Goal: Task Accomplishment & Management: Use online tool/utility

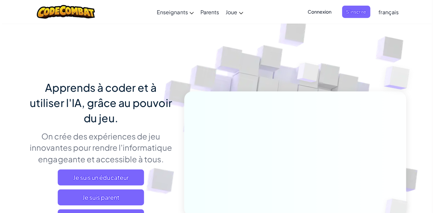
scroll to position [66, 0]
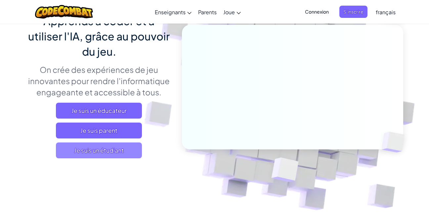
click at [110, 147] on span "Je suis un étudiant" at bounding box center [99, 150] width 86 height 16
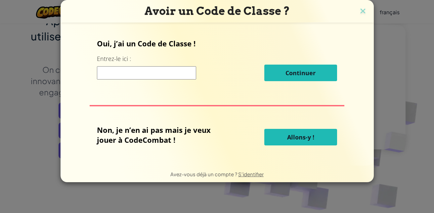
click at [144, 73] on input at bounding box center [146, 72] width 99 height 13
click at [361, 10] on img at bounding box center [363, 12] width 9 height 10
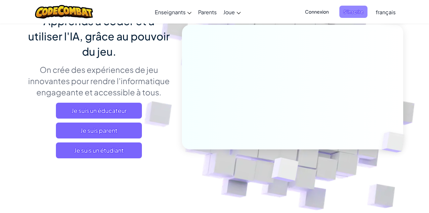
click at [352, 15] on span "S'inscrire" at bounding box center [354, 12] width 28 height 12
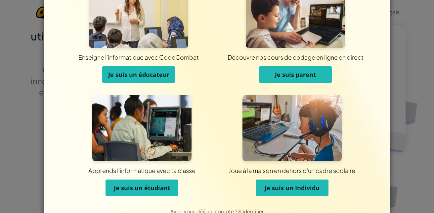
scroll to position [49, 0]
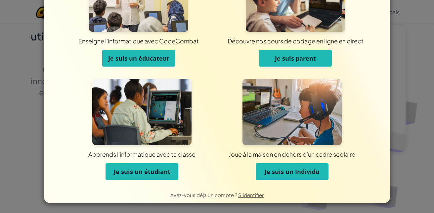
click at [134, 115] on img at bounding box center [141, 112] width 99 height 66
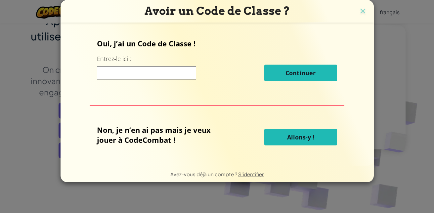
scroll to position [0, 0]
click at [129, 75] on input at bounding box center [146, 72] width 99 height 13
click at [280, 137] on button "Allons-y !" at bounding box center [300, 137] width 73 height 17
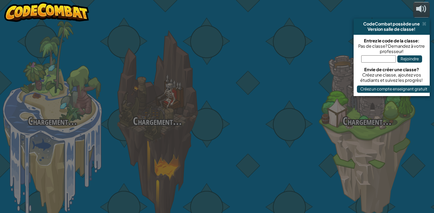
select select "fr"
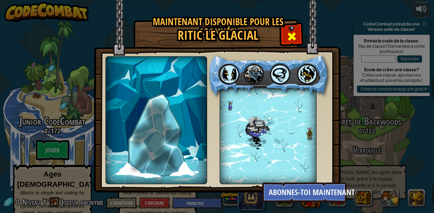
click at [288, 35] on span at bounding box center [292, 36] width 11 height 11
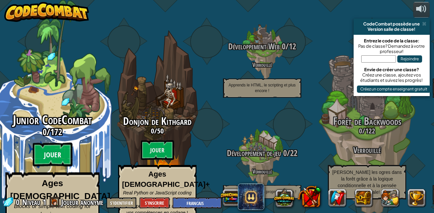
click at [59, 143] on btn "Jouer" at bounding box center [53, 155] width 40 height 24
select select "fr"
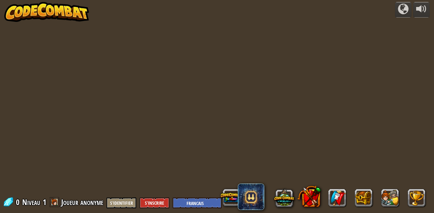
select select "fr"
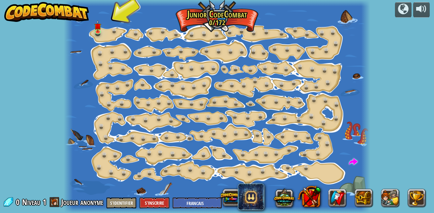
click at [94, 27] on div at bounding box center [217, 106] width 307 height 213
click at [95, 30] on img at bounding box center [97, 23] width 7 height 16
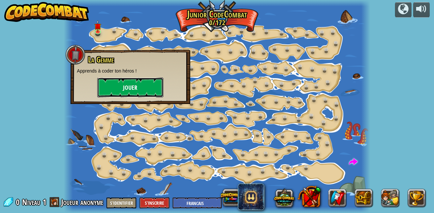
click at [108, 86] on button "Jouer" at bounding box center [130, 87] width 66 height 20
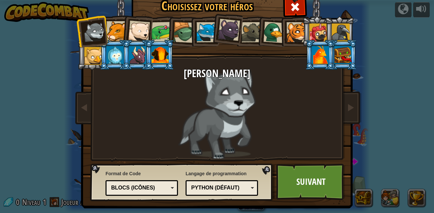
click at [159, 191] on div "Blocs (icônes)" at bounding box center [139, 188] width 57 height 8
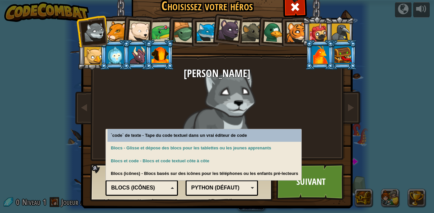
click at [159, 191] on div "Blocs (icônes)" at bounding box center [139, 188] width 57 height 8
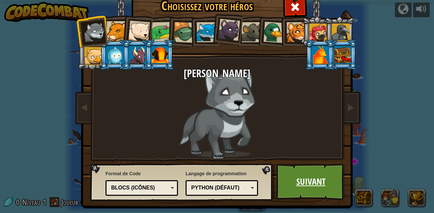
click at [289, 191] on link "Suivant" at bounding box center [310, 181] width 69 height 36
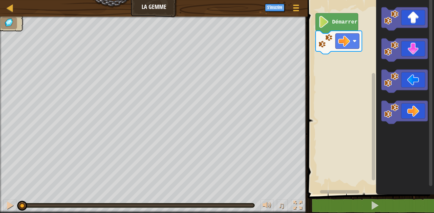
click at [325, 18] on image "Espace de travail de Blocky" at bounding box center [323, 22] width 11 height 12
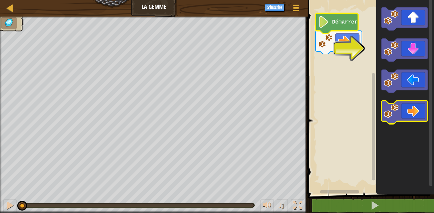
click at [407, 113] on icon "Espace de travail de Blocky" at bounding box center [405, 112] width 46 height 23
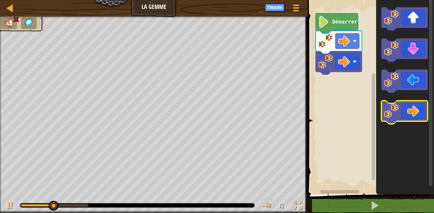
click at [407, 113] on icon "Espace de travail de Blocky" at bounding box center [405, 112] width 46 height 23
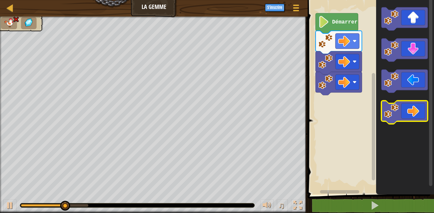
click at [407, 113] on icon "Espace de travail de Blocky" at bounding box center [405, 112] width 46 height 23
